Goal: Find specific page/section: Find specific page/section

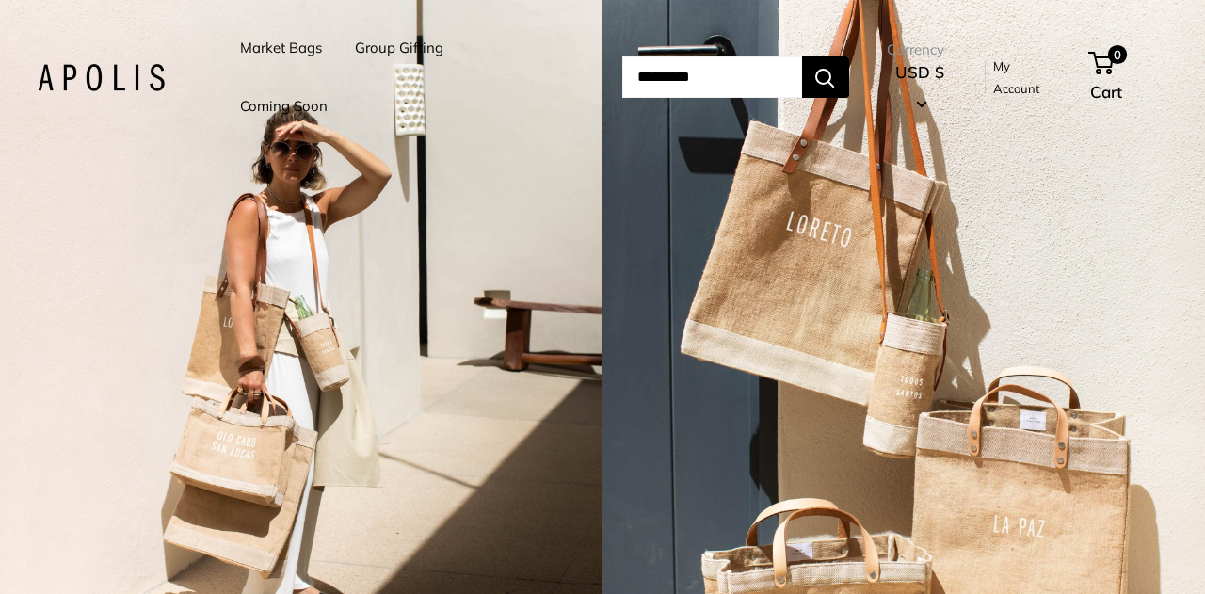
click at [288, 56] on link "Market Bags" at bounding box center [281, 48] width 82 height 26
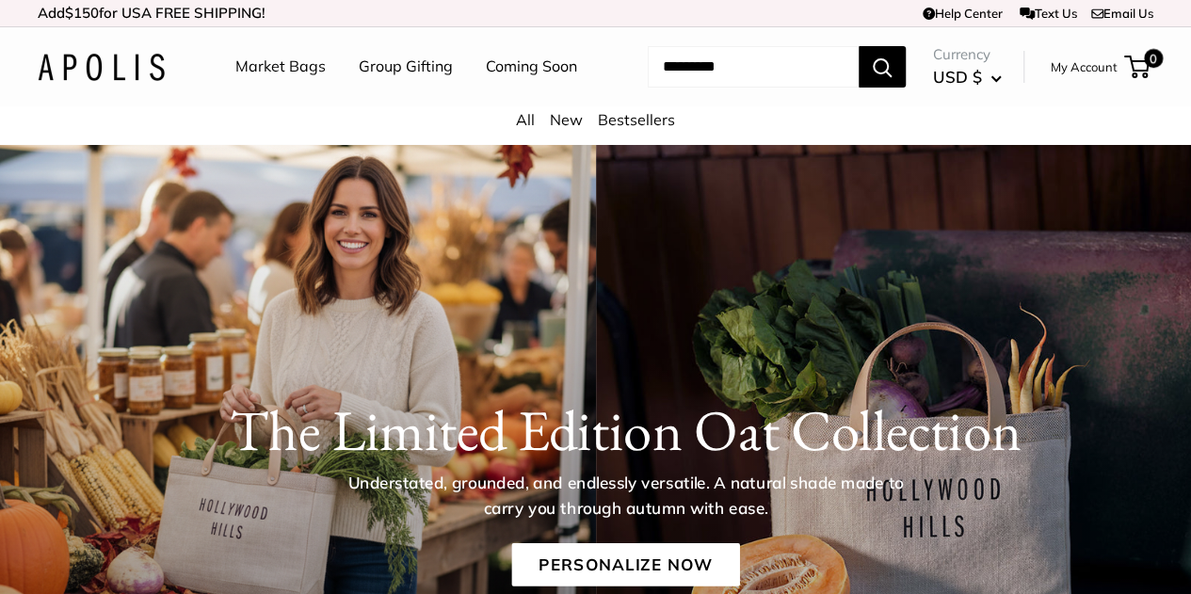
click at [486, 81] on link "Coming Soon" at bounding box center [531, 67] width 91 height 28
